Goal: Obtain resource: Obtain resource

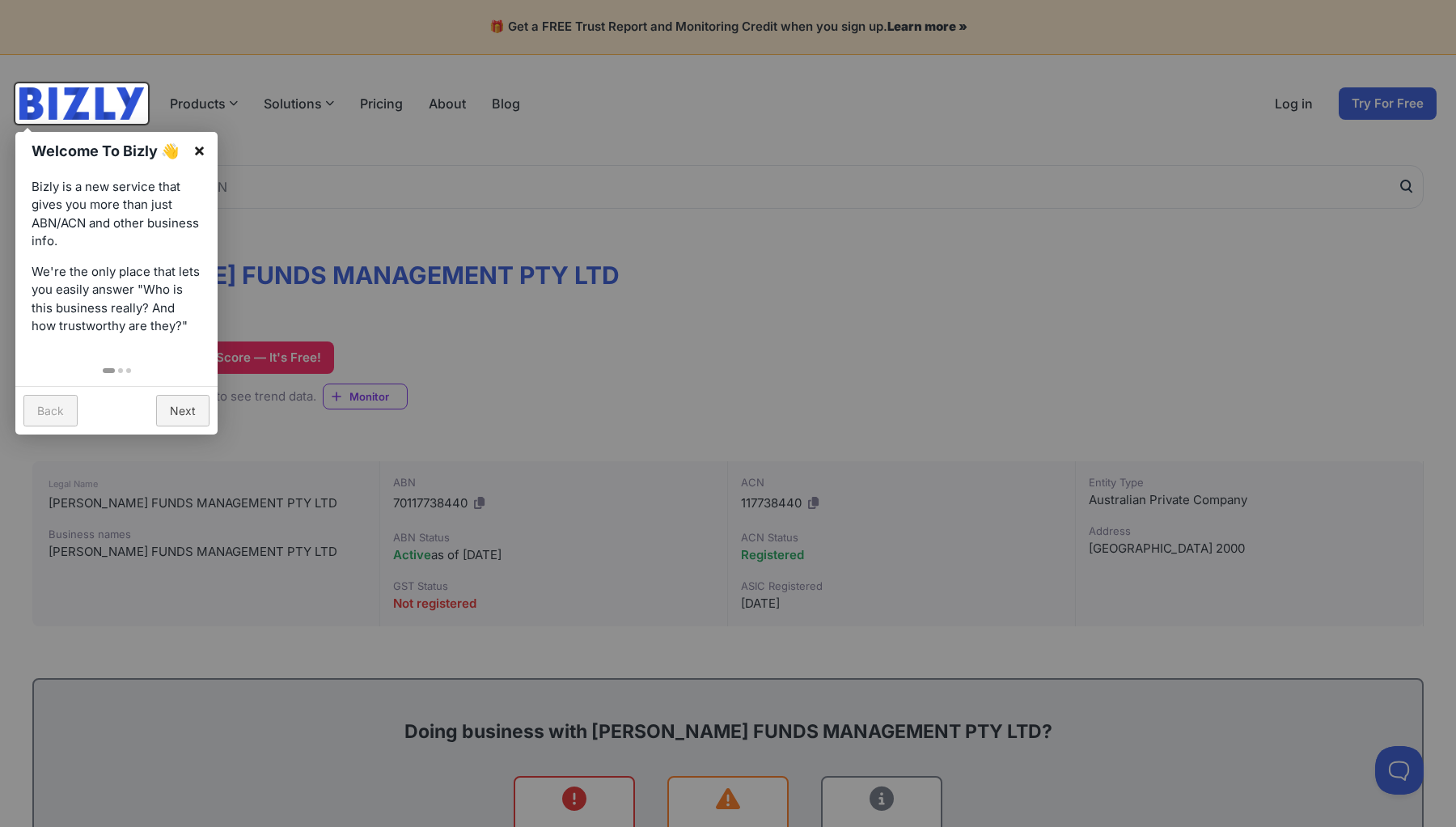
click at [201, 152] on link "×" at bounding box center [199, 150] width 37 height 37
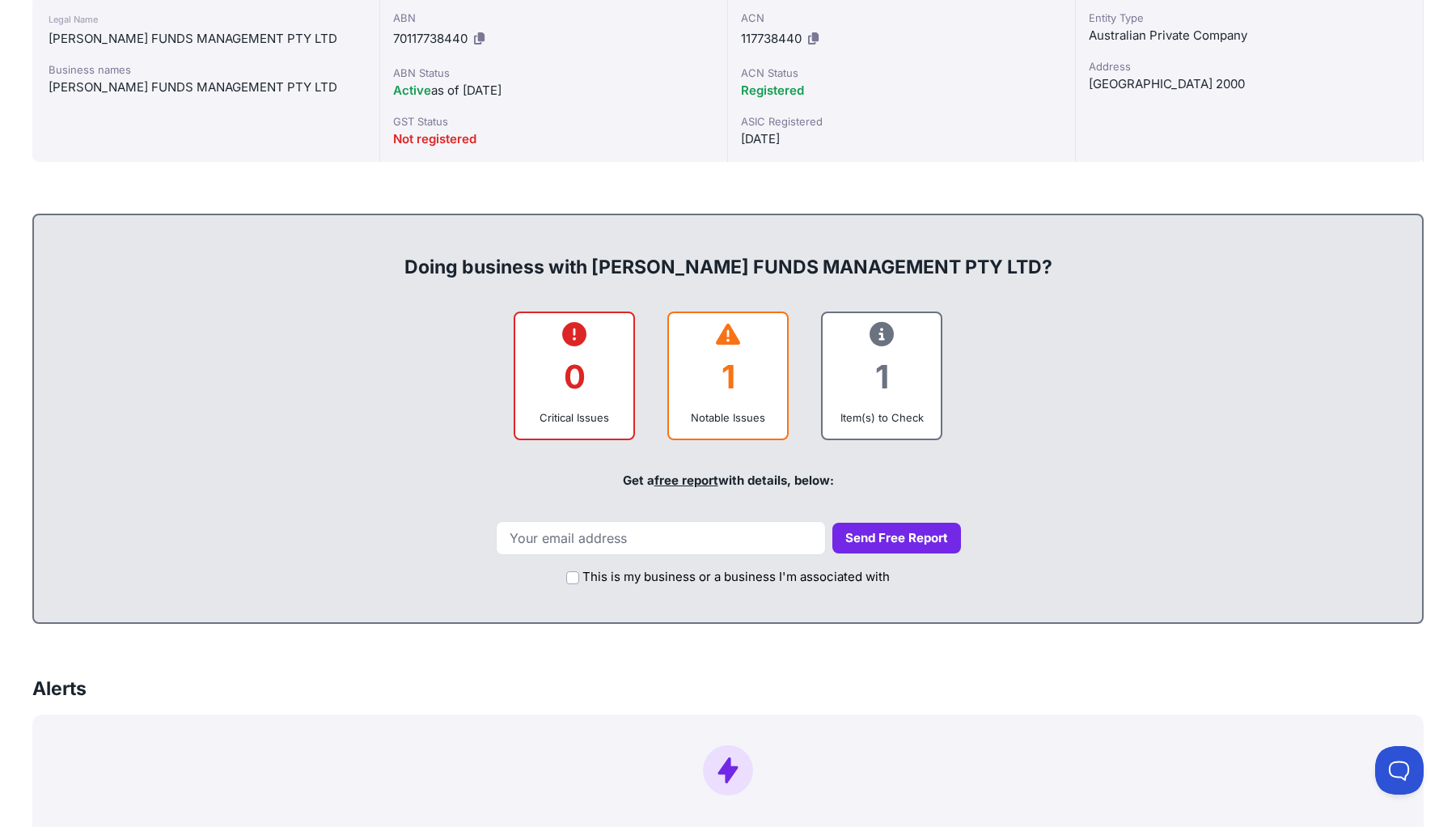
scroll to position [461, 0]
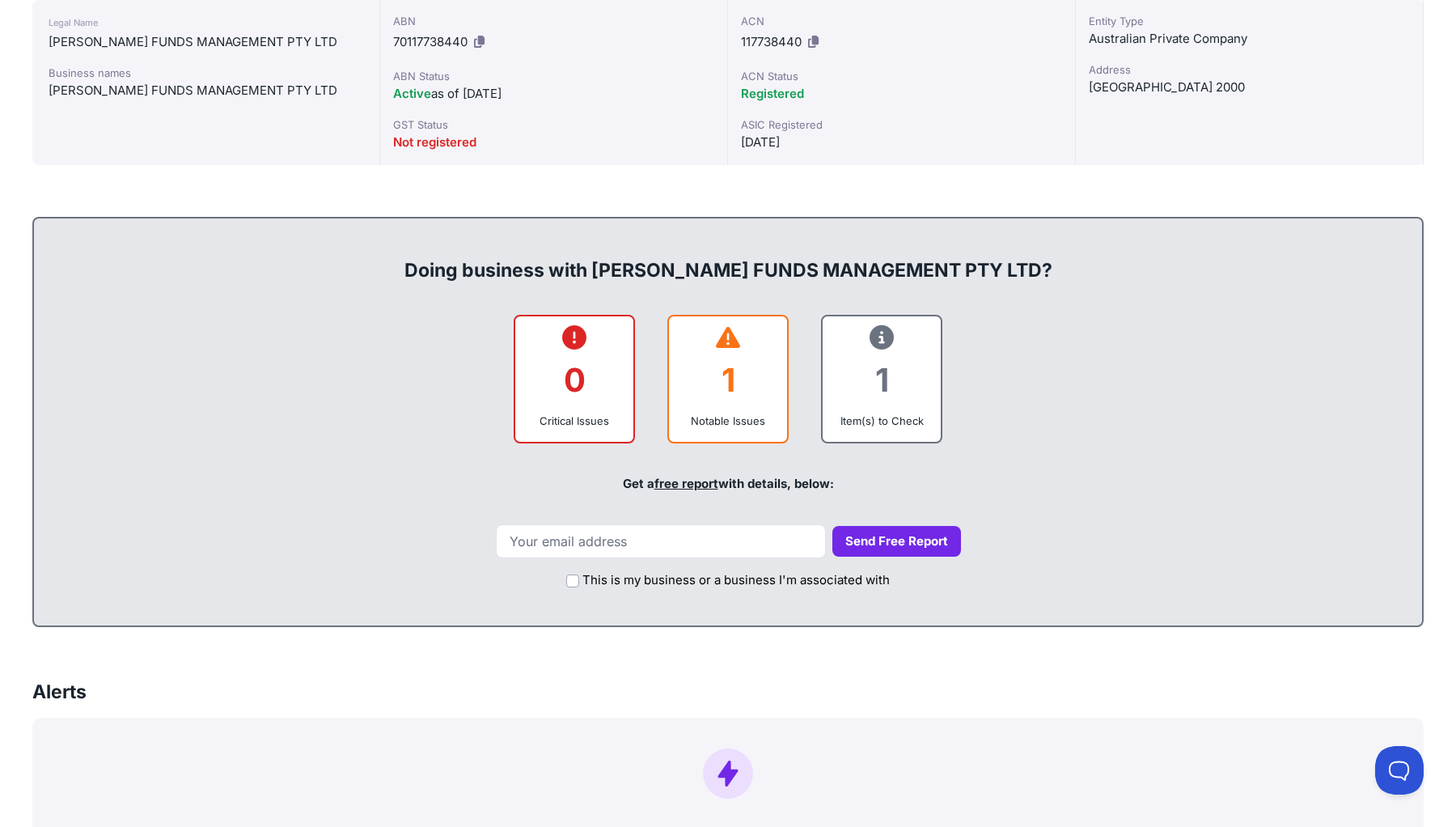
click at [699, 423] on div "Notable Issues" at bounding box center [728, 420] width 93 height 17
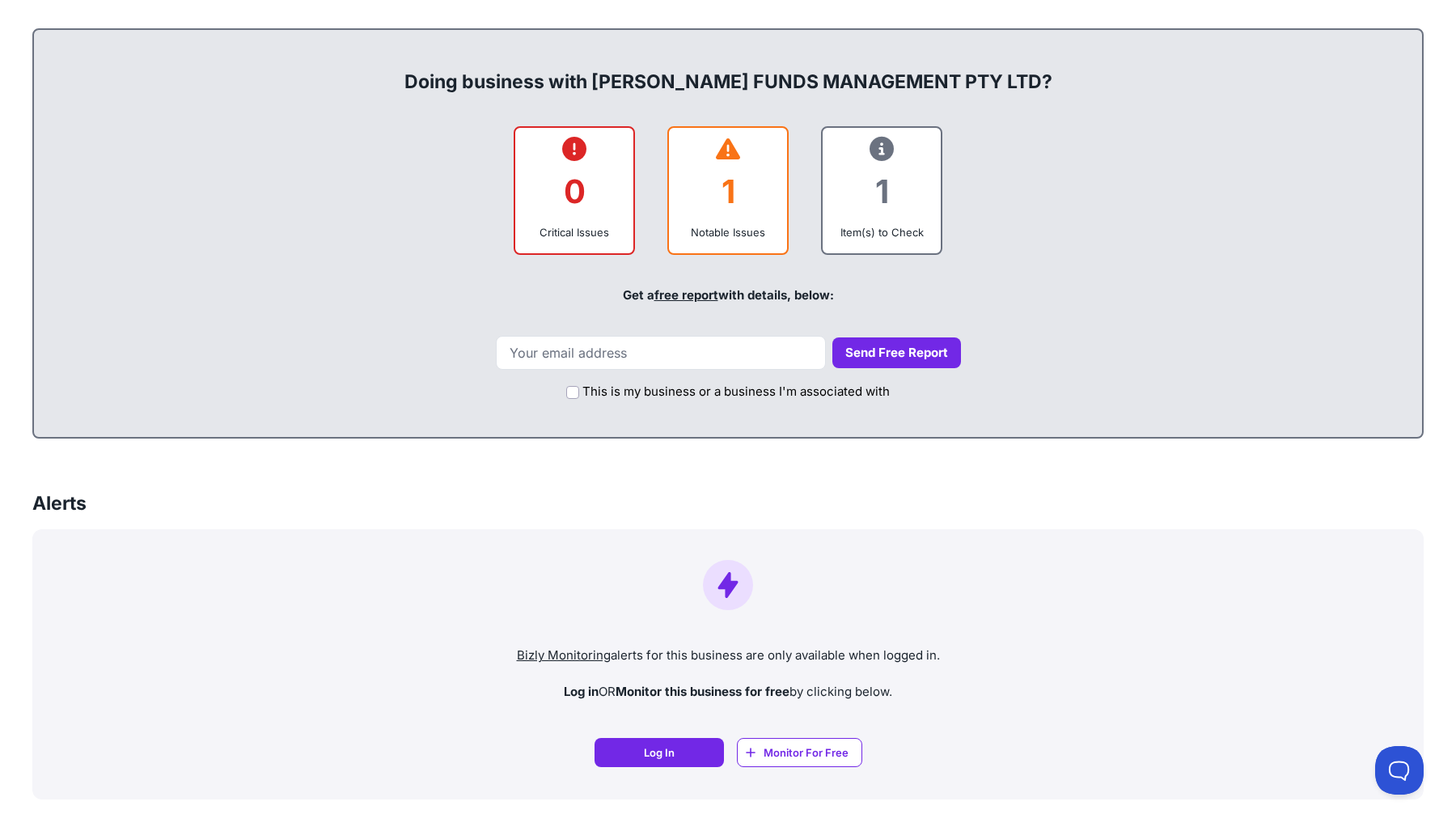
scroll to position [735, 0]
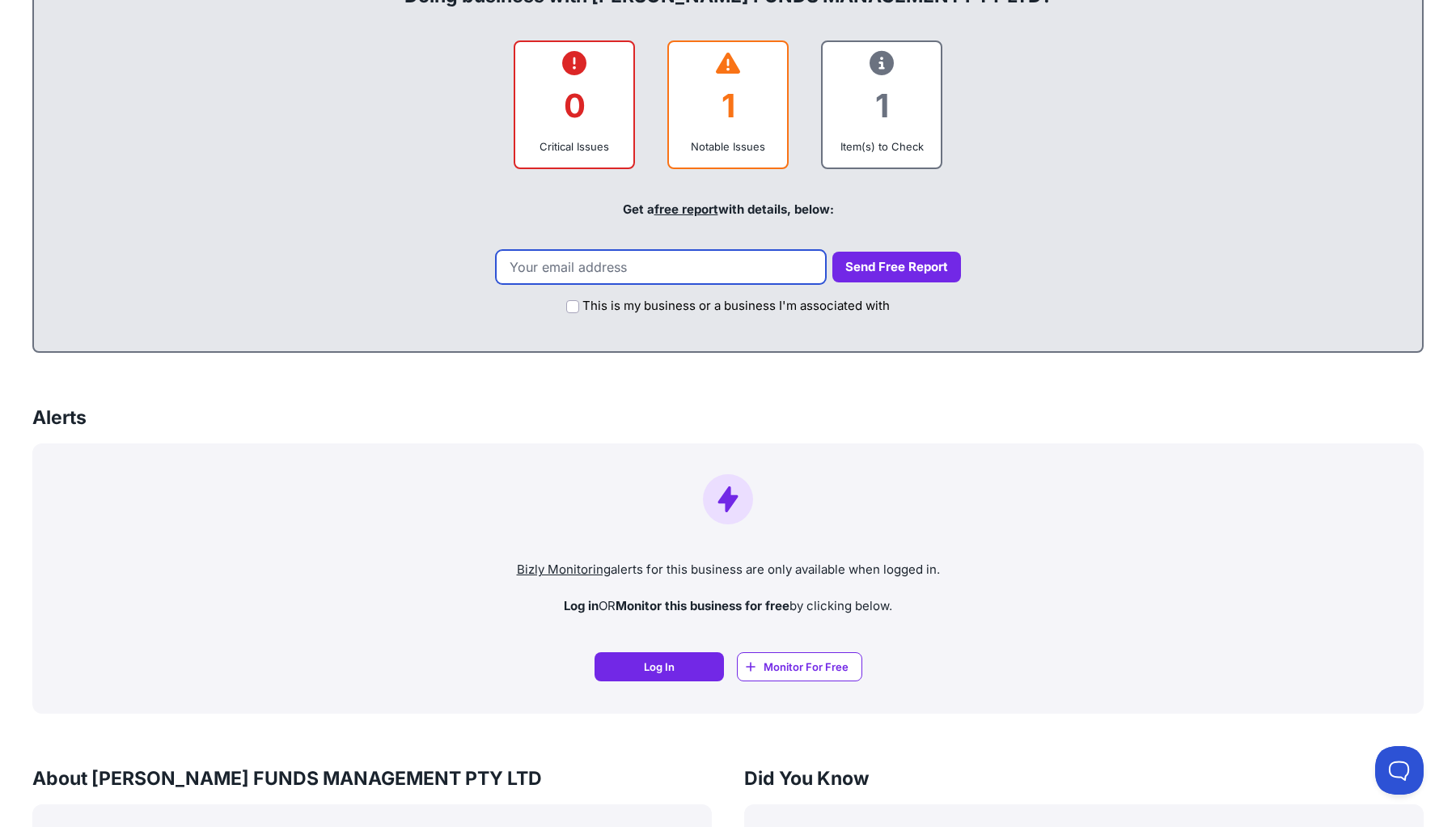
click at [706, 271] on input "email" at bounding box center [661, 266] width 330 height 34
type input "[EMAIL_ADDRESS][PERSON_NAME][DOMAIN_NAME]"
click at [859, 266] on button "Send Free Report" at bounding box center [896, 267] width 128 height 31
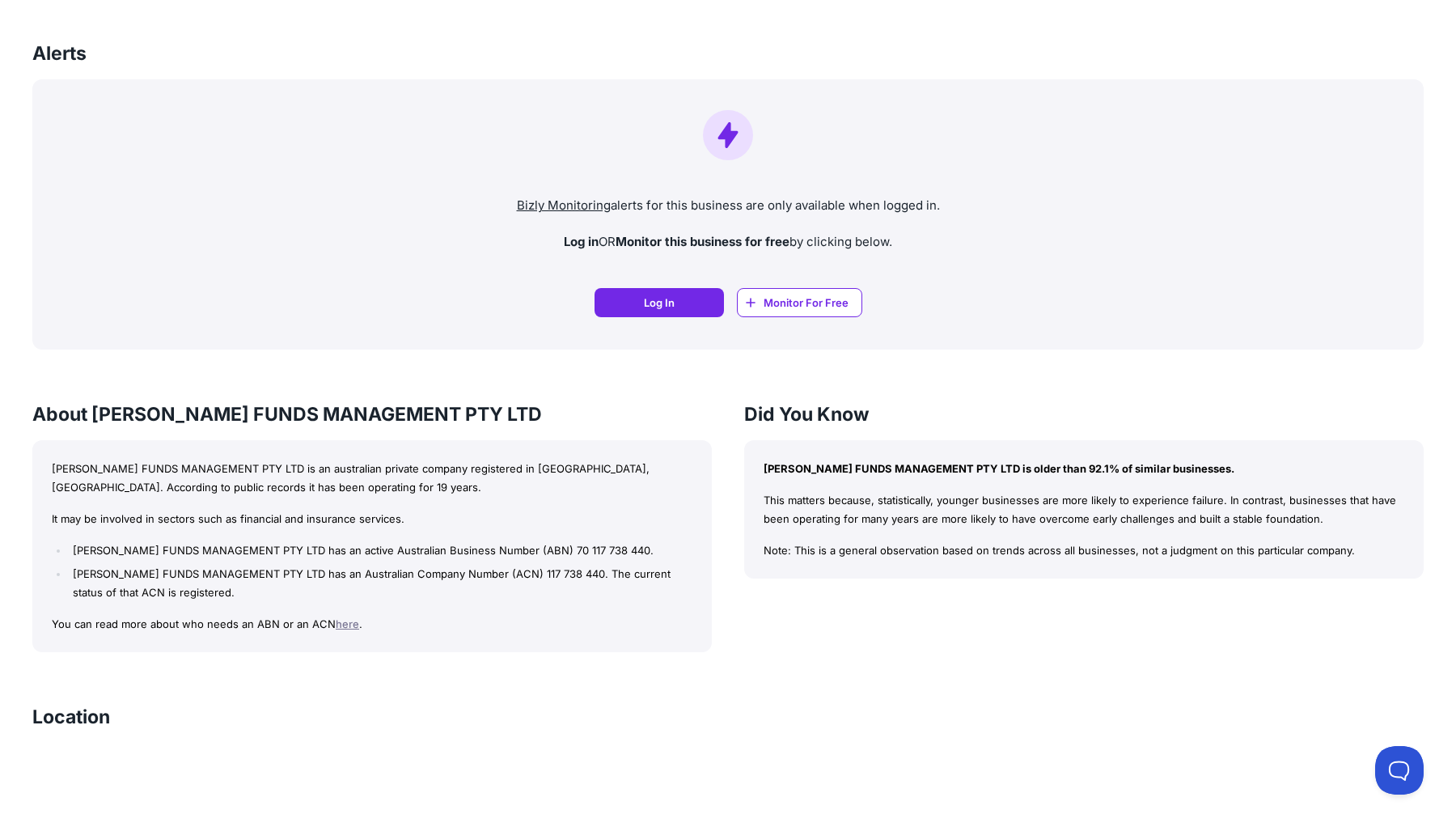
scroll to position [1306, 0]
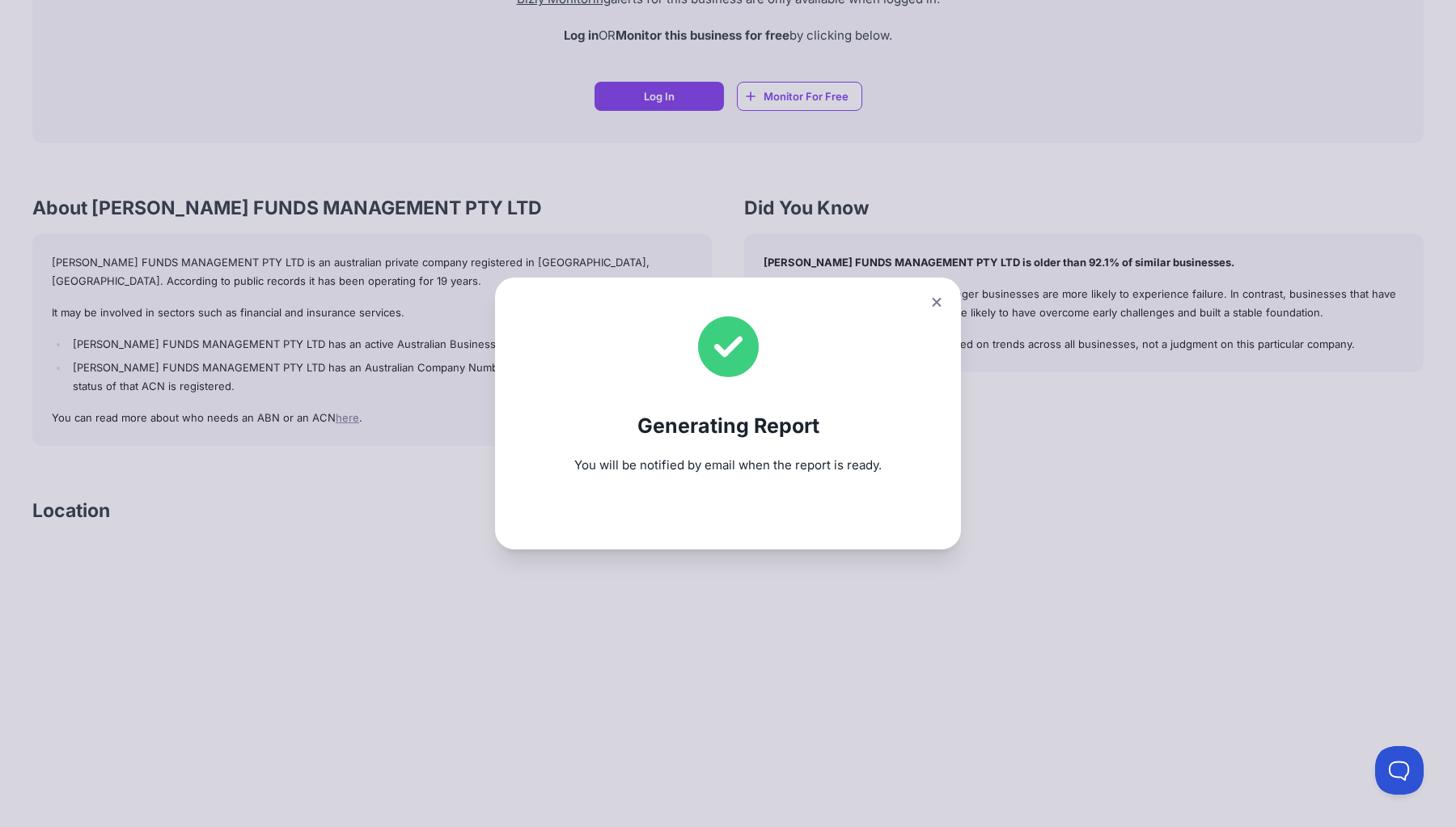
click at [938, 301] on icon at bounding box center [936, 302] width 10 height 10
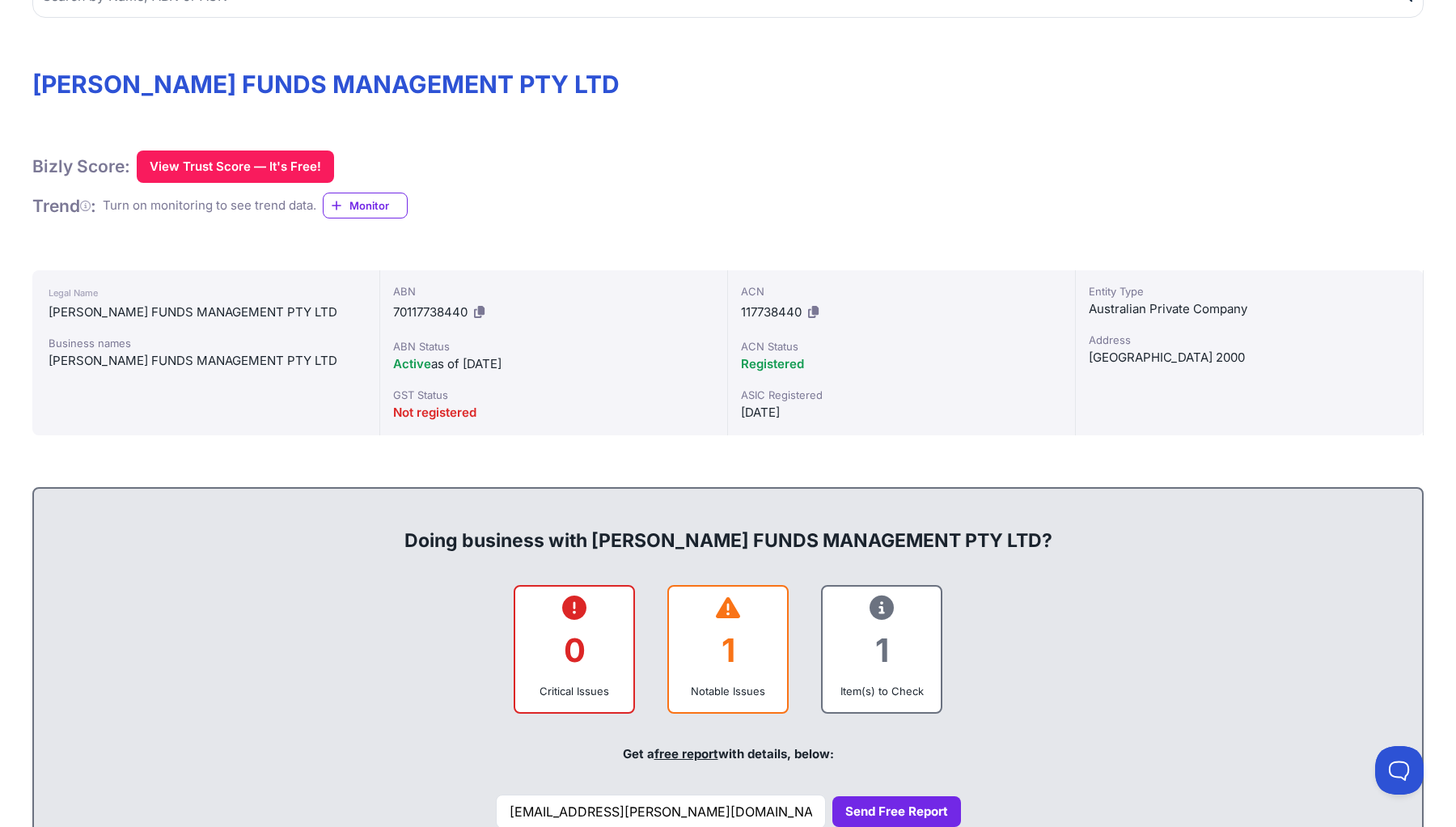
scroll to position [0, 0]
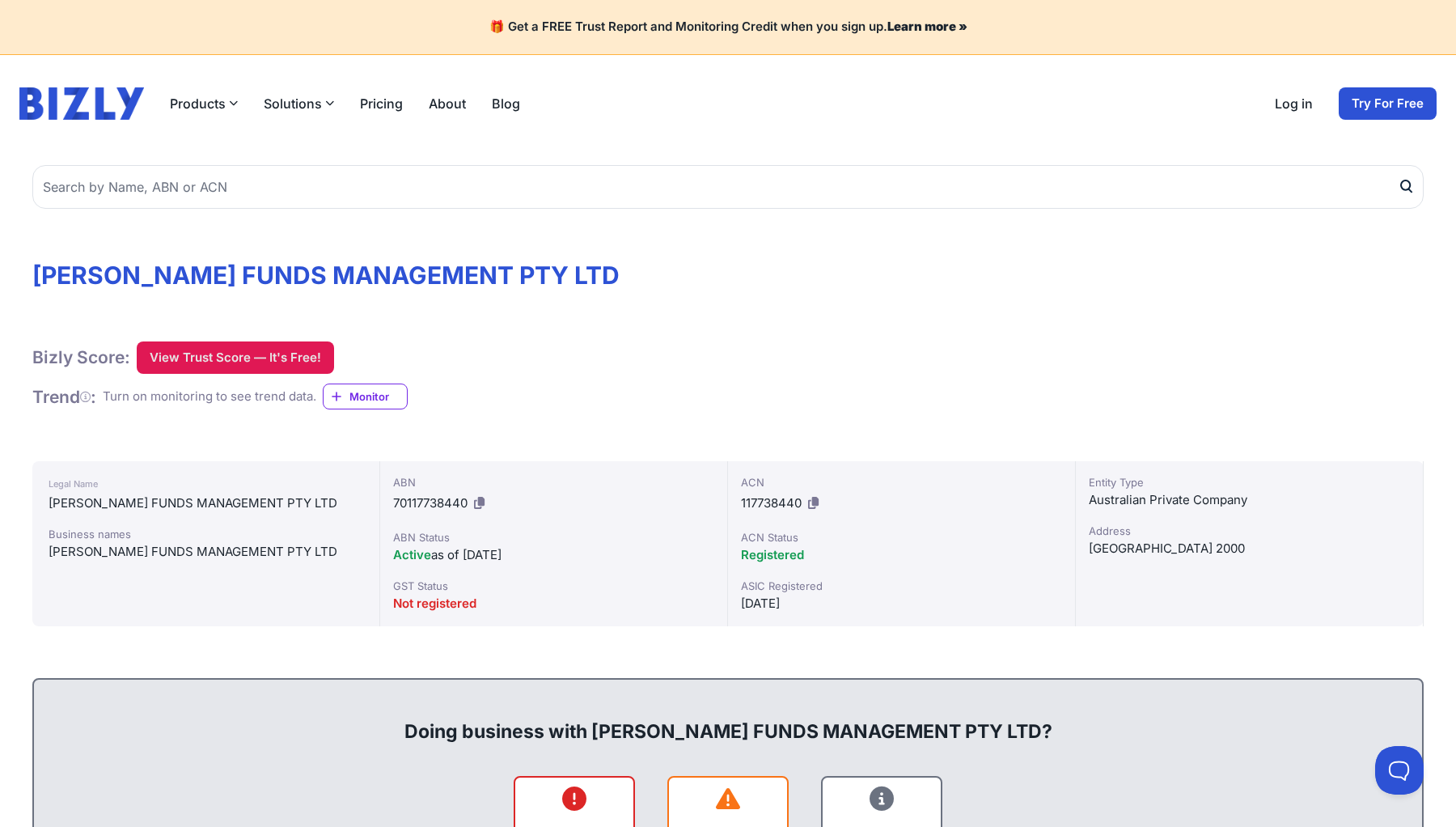
click at [270, 361] on button "View Trust Score — It's Free!" at bounding box center [236, 357] width 197 height 32
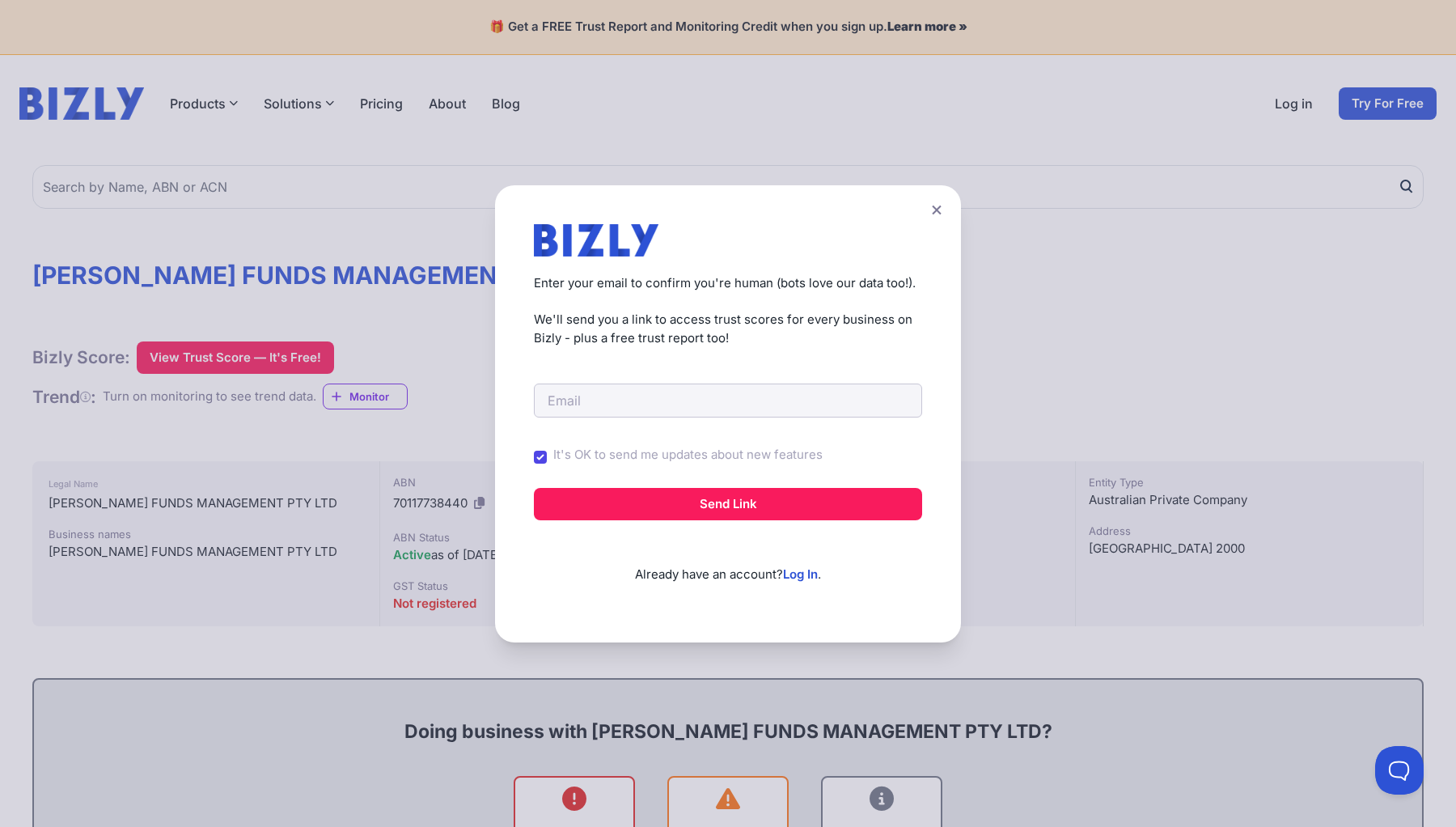
click at [942, 211] on icon at bounding box center [936, 210] width 10 height 10
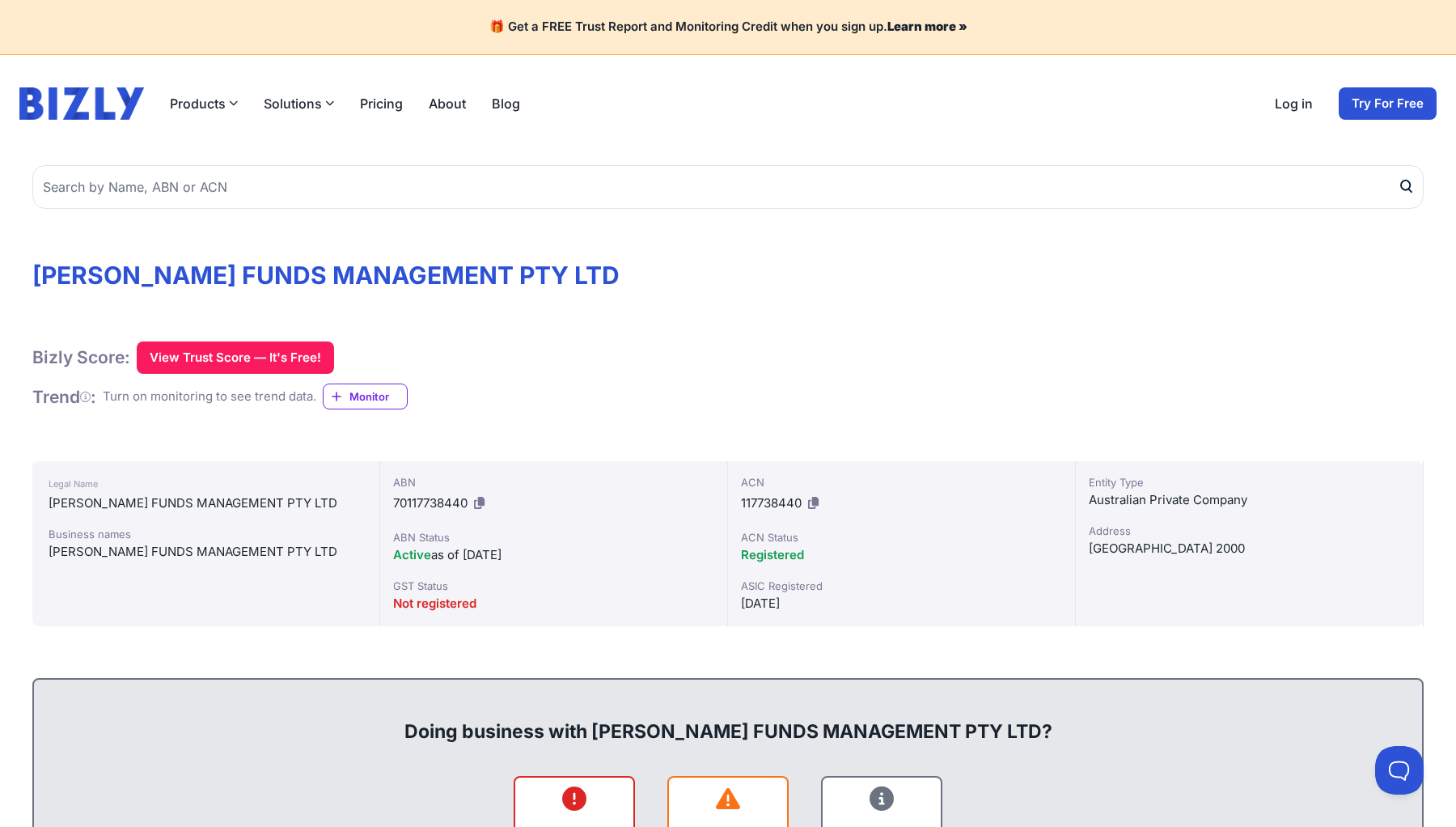
click at [440, 269] on h1 "[PERSON_NAME] FUNDS MANAGEMENT PTY LTD" at bounding box center [728, 274] width 1391 height 29
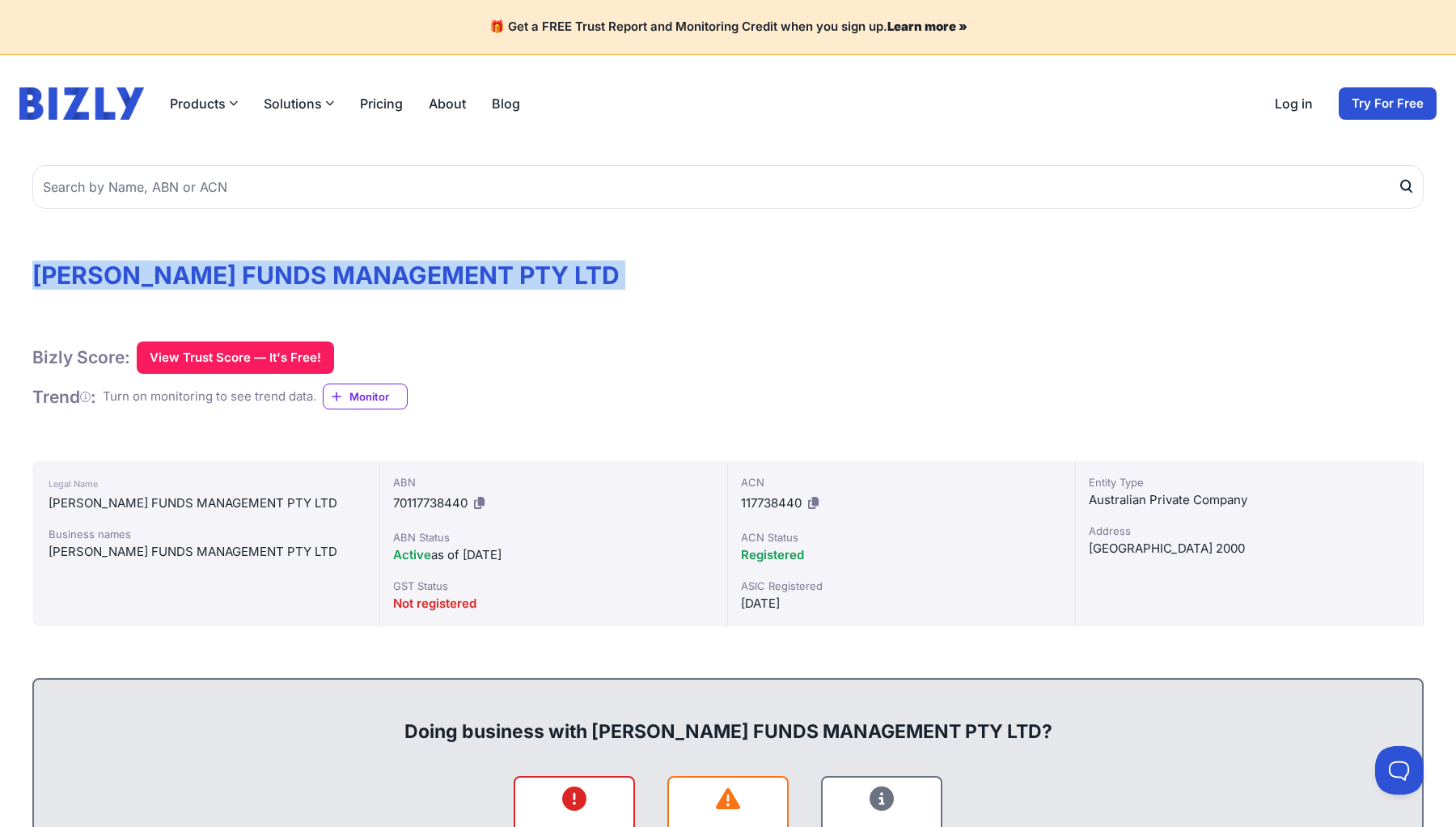
click at [440, 269] on h1 "[PERSON_NAME] FUNDS MANAGEMENT PTY LTD" at bounding box center [728, 274] width 1391 height 29
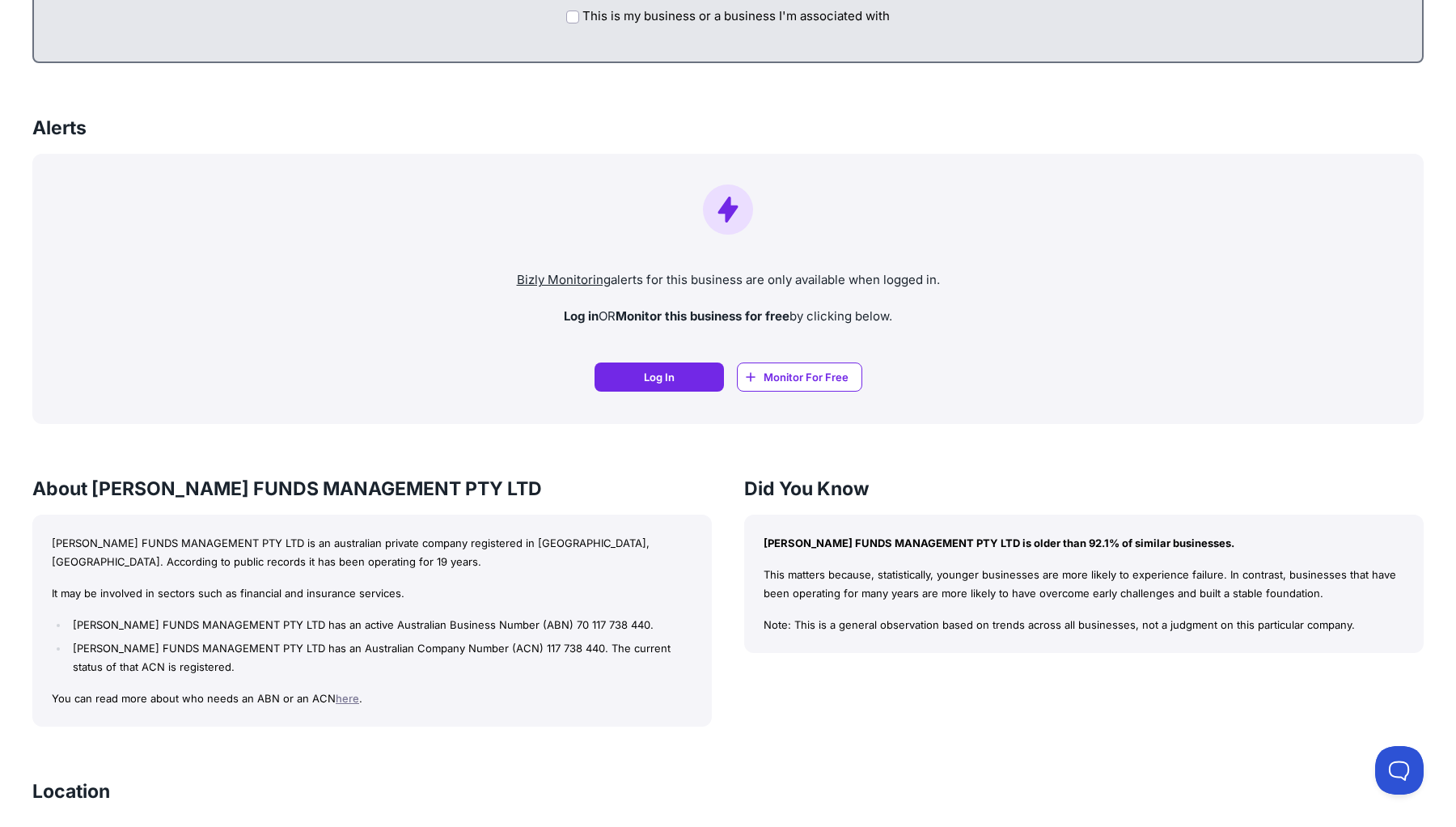
scroll to position [1114, 0]
